Goal: Task Accomplishment & Management: Use online tool/utility

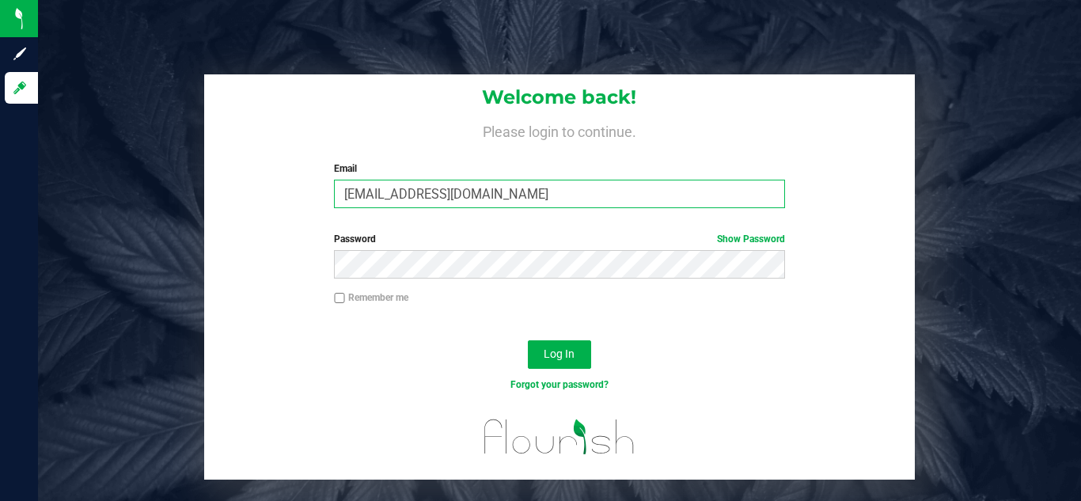
drag, startPoint x: 527, startPoint y: 195, endPoint x: 335, endPoint y: 197, distance: 192.2
click at [335, 197] on input "[EMAIL_ADDRESS][DOMAIN_NAME]" at bounding box center [559, 194] width 450 height 28
type input "[PERSON_NAME][EMAIL_ADDRESS][PERSON_NAME][DOMAIN_NAME]"
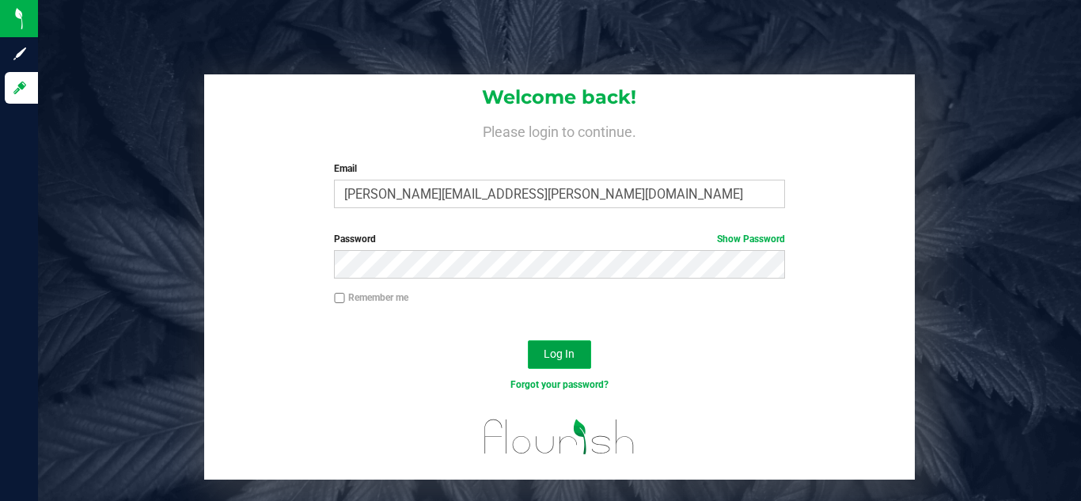
click at [567, 359] on span "Log In" at bounding box center [558, 353] width 31 height 13
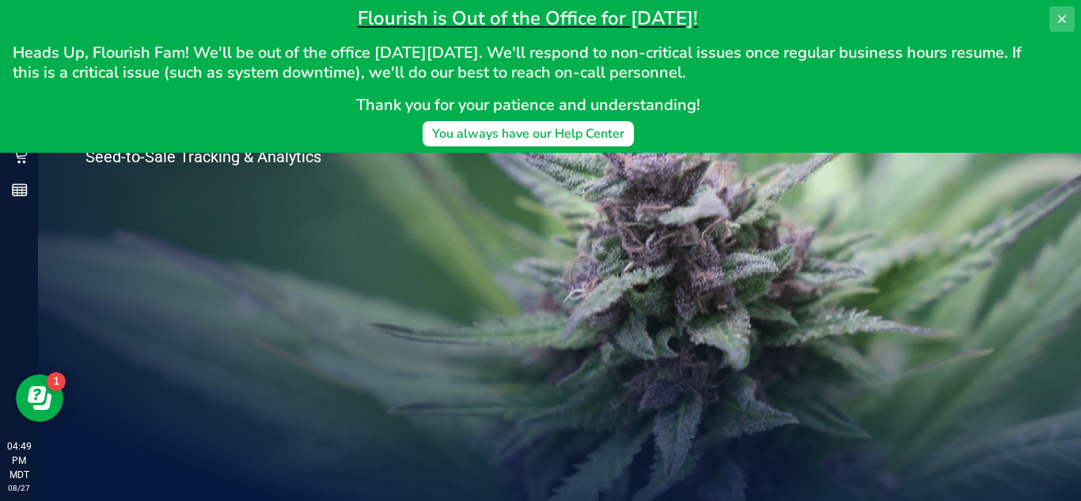
click at [1064, 20] on icon at bounding box center [1061, 19] width 13 height 13
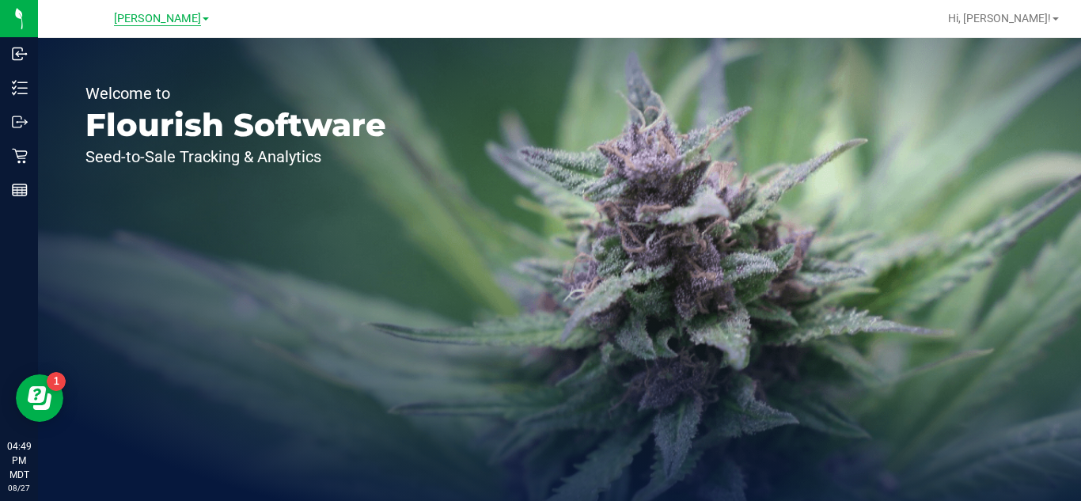
click at [163, 13] on span "[PERSON_NAME]" at bounding box center [157, 19] width 87 height 14
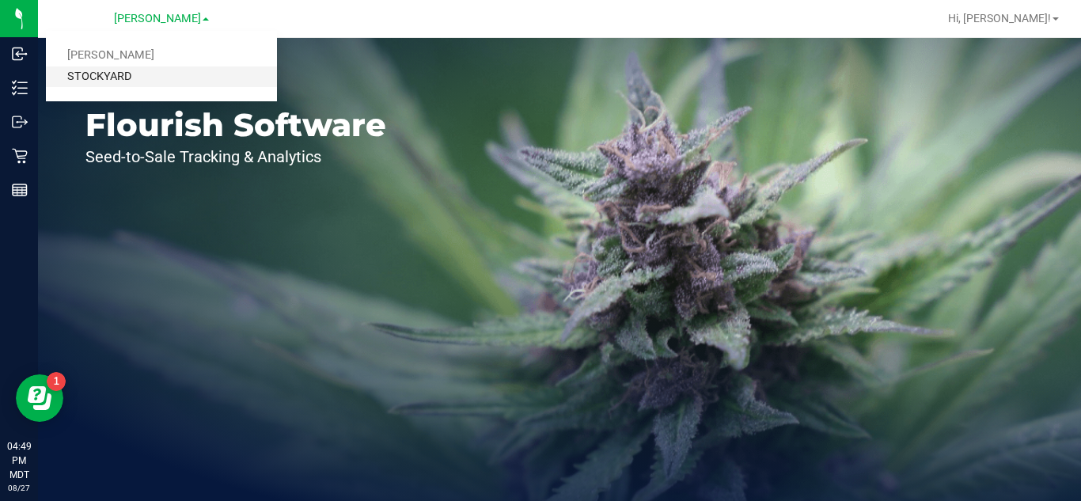
click at [156, 73] on link "STOCKYARD" at bounding box center [161, 76] width 231 height 21
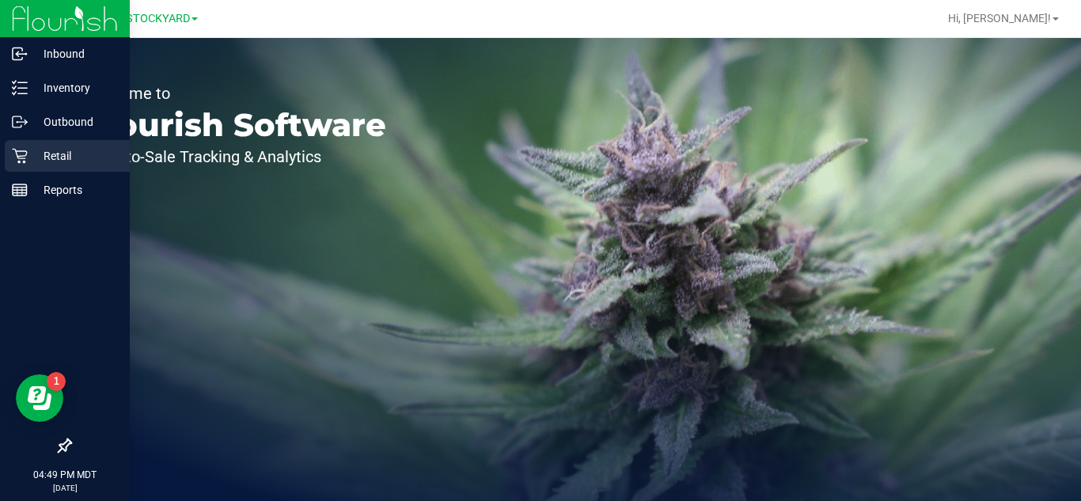
click at [37, 150] on p "Retail" at bounding box center [75, 155] width 95 height 19
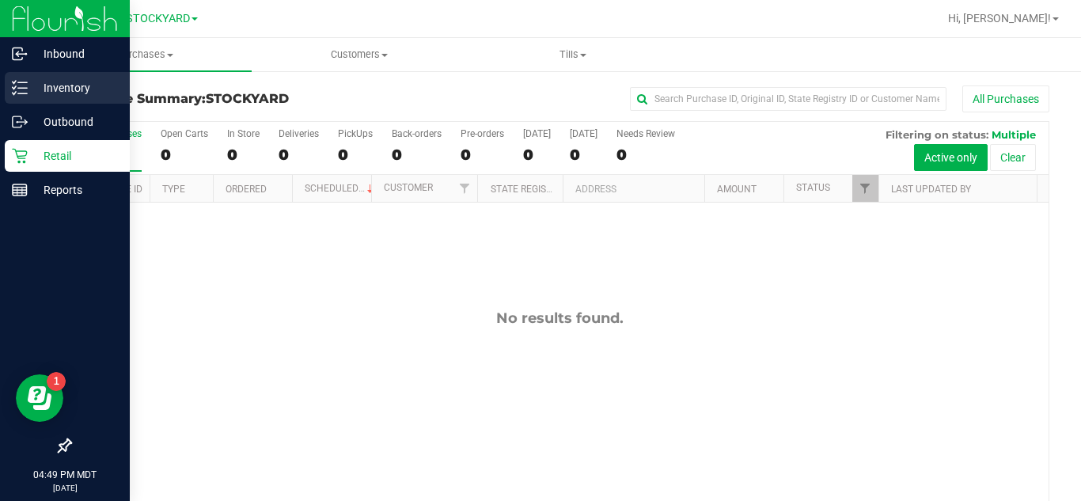
click at [62, 85] on p "Inventory" at bounding box center [75, 87] width 95 height 19
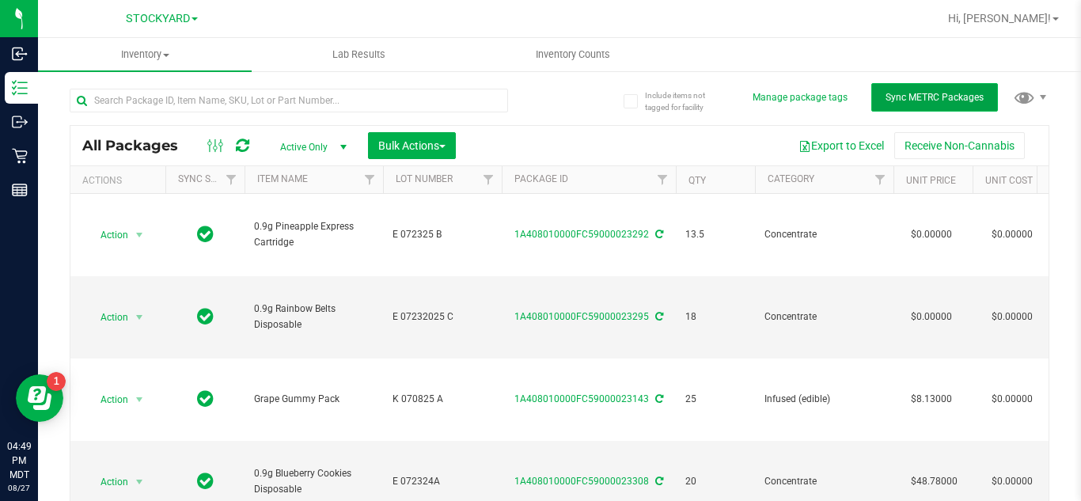
click at [932, 89] on button "Sync METRC Packages" at bounding box center [934, 97] width 127 height 28
